Goal: Navigation & Orientation: Go to known website

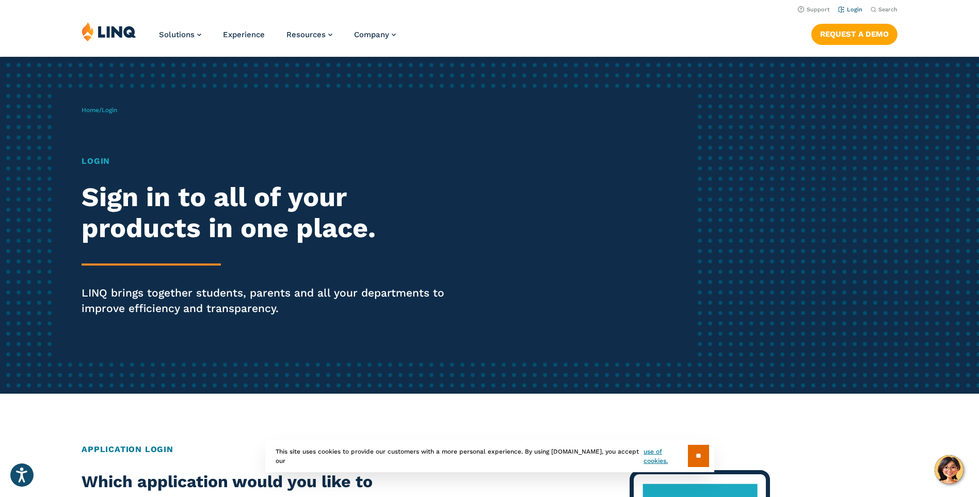
click at [855, 8] on link "Login" at bounding box center [850, 9] width 24 height 7
